Goal: Navigation & Orientation: Find specific page/section

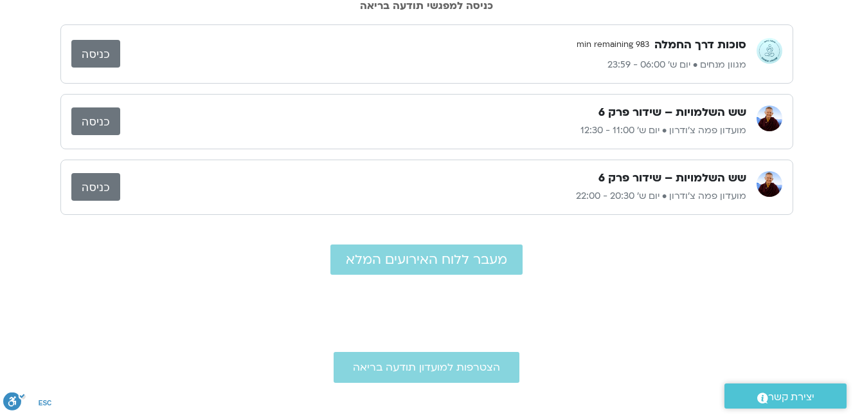
scroll to position [129, 0]
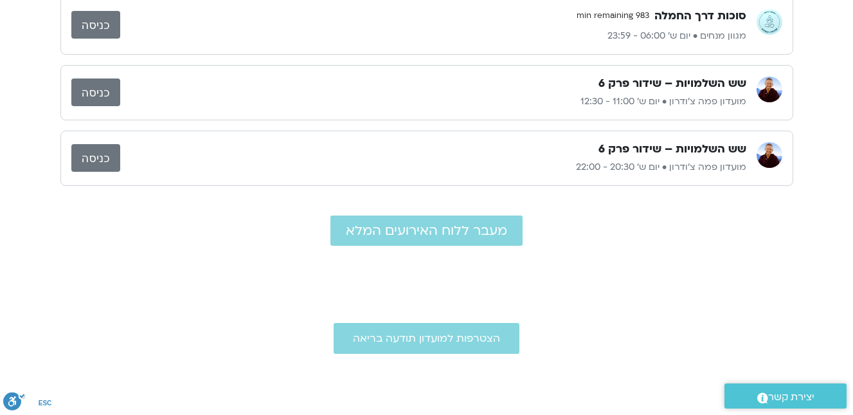
click at [788, 387] on link ".st0{fill:#FFFFFF;} יצירת קשר" at bounding box center [786, 395] width 122 height 25
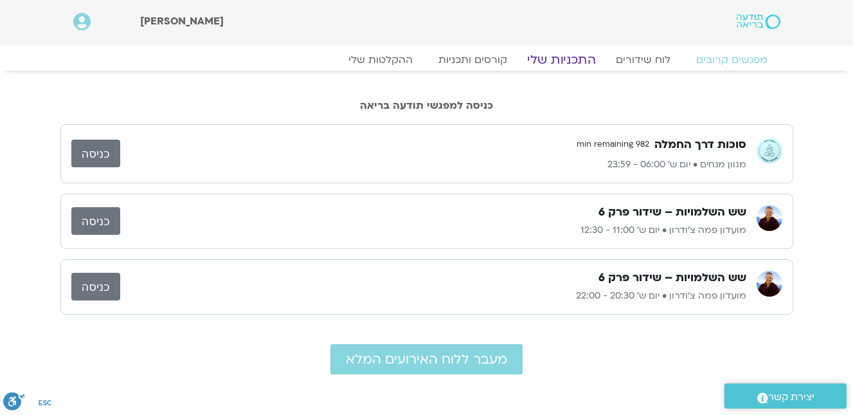
click at [565, 55] on link "התכניות שלי" at bounding box center [562, 59] width 100 height 15
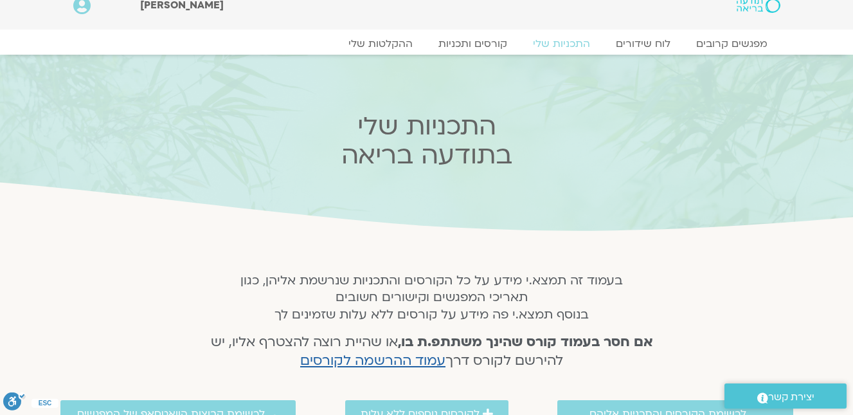
scroll to position [10, 0]
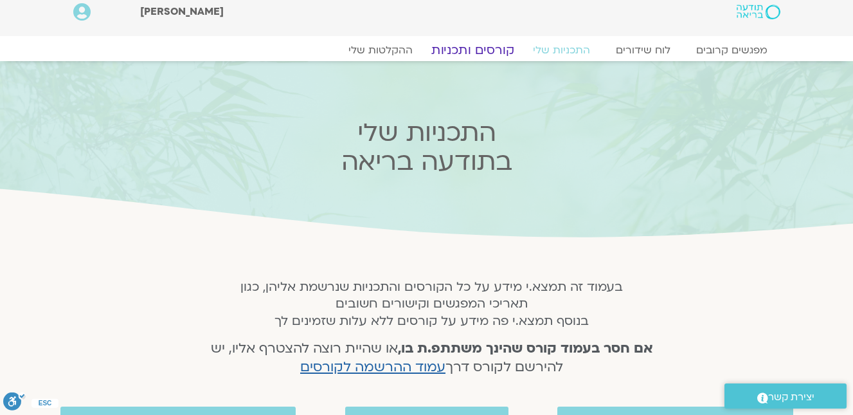
click at [461, 45] on link "קורסים ותכניות" at bounding box center [472, 49] width 113 height 15
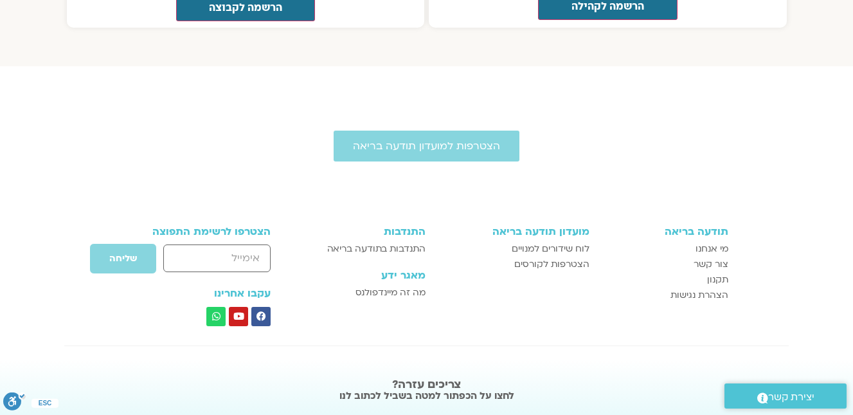
scroll to position [1842, 0]
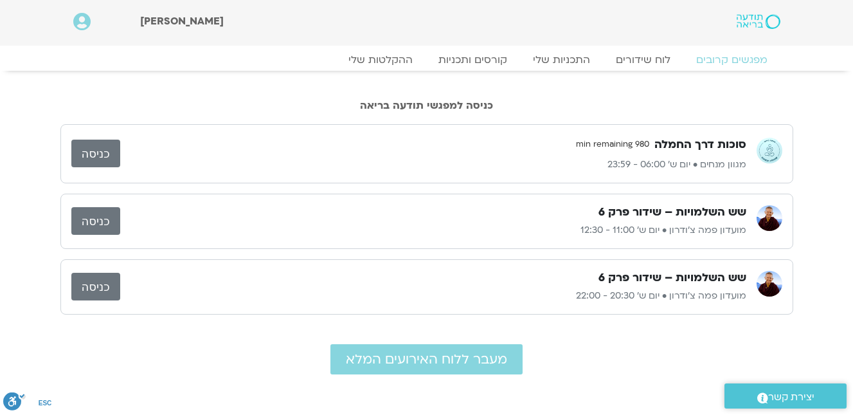
click at [91, 215] on link "כניסה" at bounding box center [95, 221] width 49 height 28
